Goal: Transaction & Acquisition: Purchase product/service

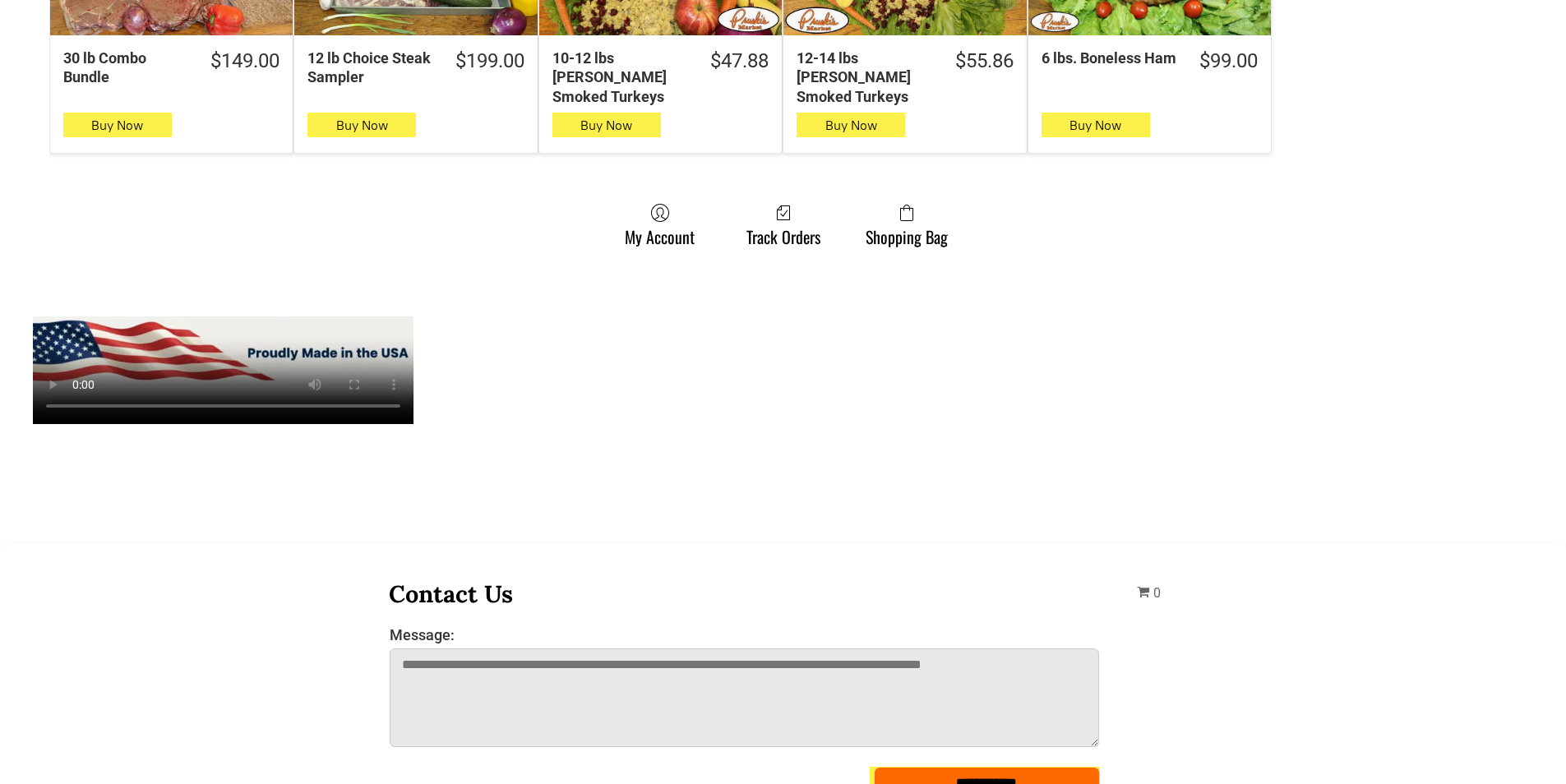
scroll to position [1315, 0]
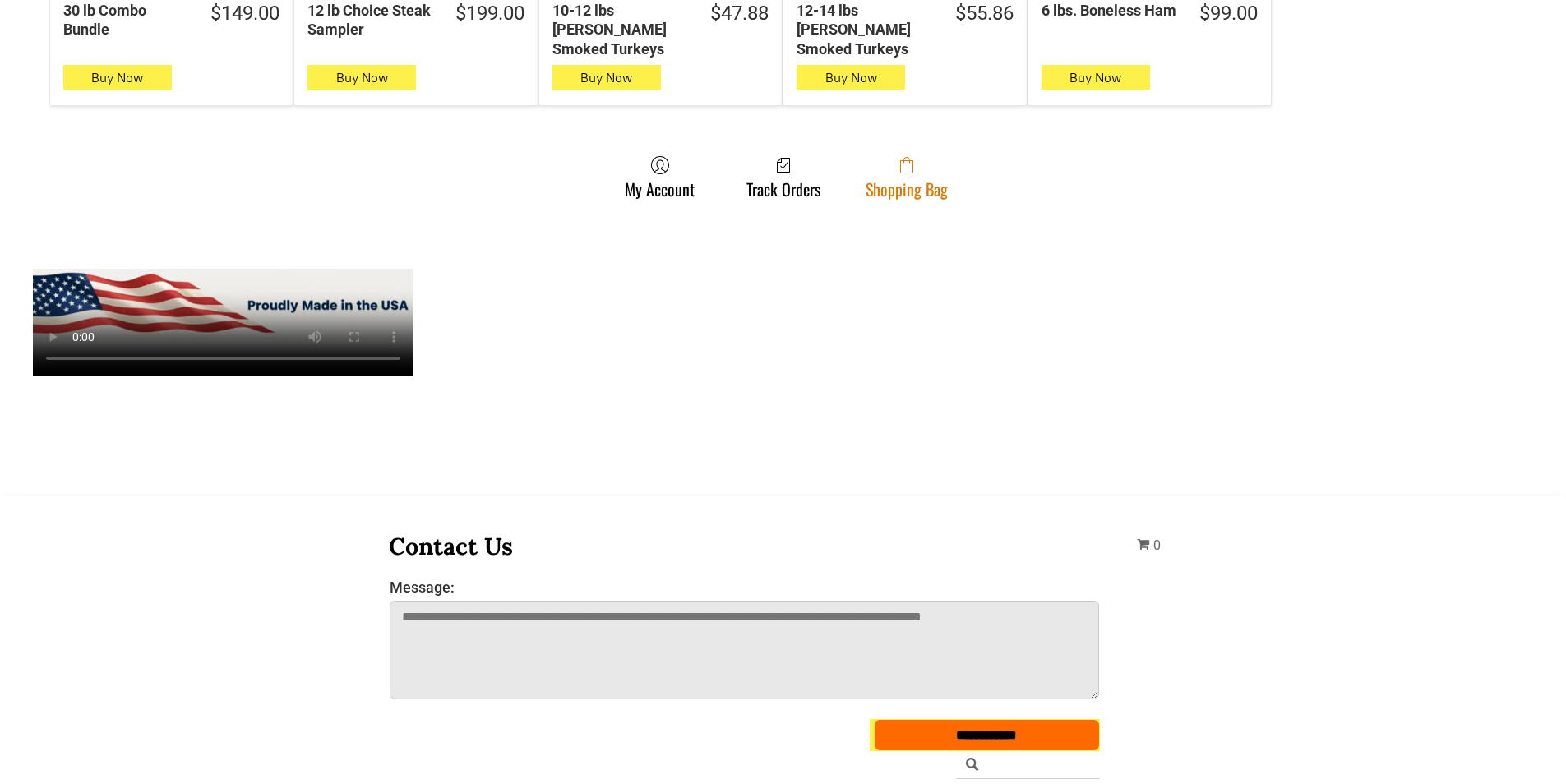
click at [893, 176] on link "Shopping Bag" at bounding box center [907, 176] width 98 height 43
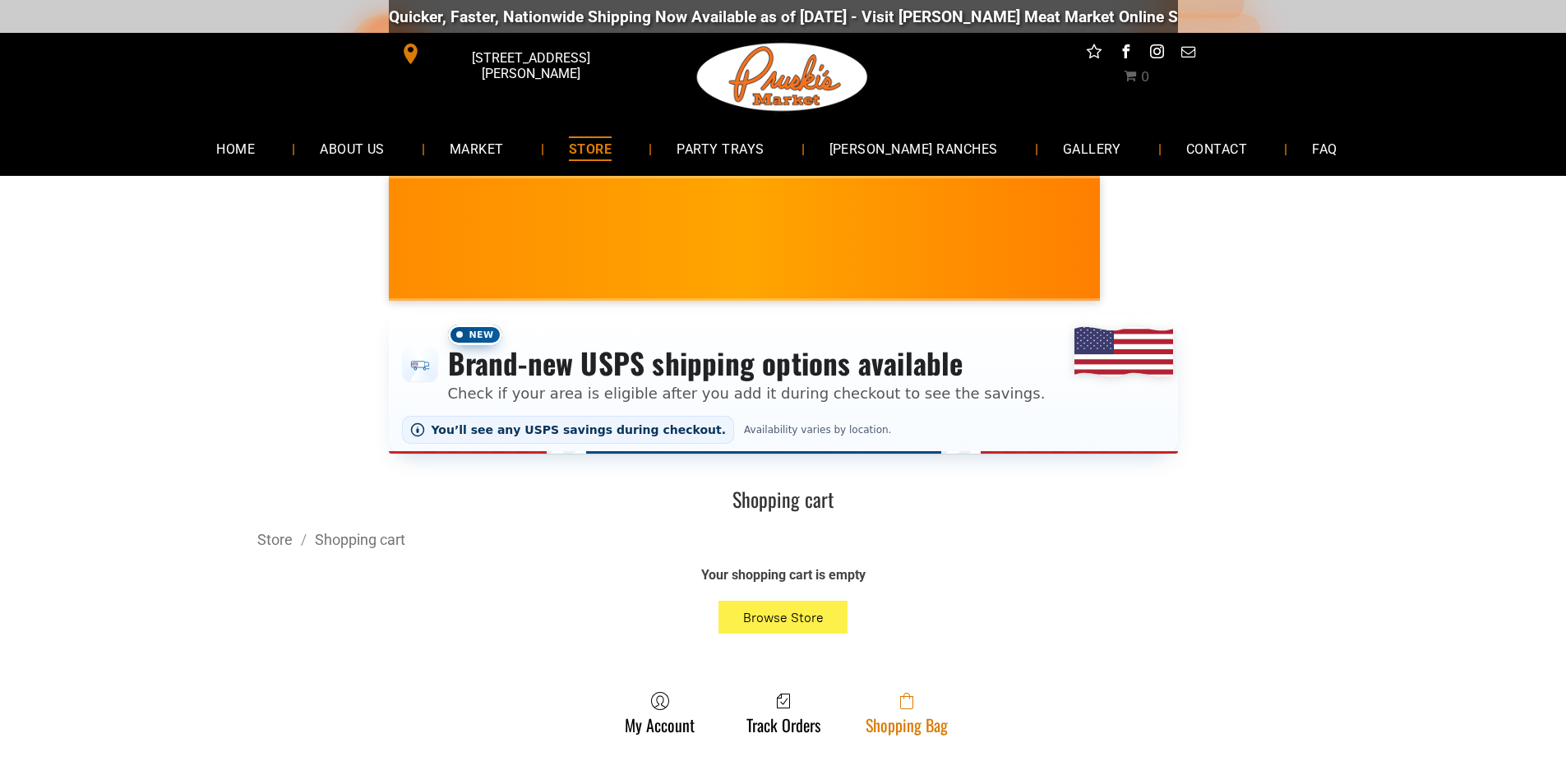
click at [948, 708] on link "Shopping Bag" at bounding box center [907, 712] width 98 height 43
click at [947, 731] on link "Shopping Bag" at bounding box center [907, 712] width 98 height 43
click at [876, 731] on link "Shopping Bag" at bounding box center [907, 712] width 98 height 43
